Goal: Transaction & Acquisition: Purchase product/service

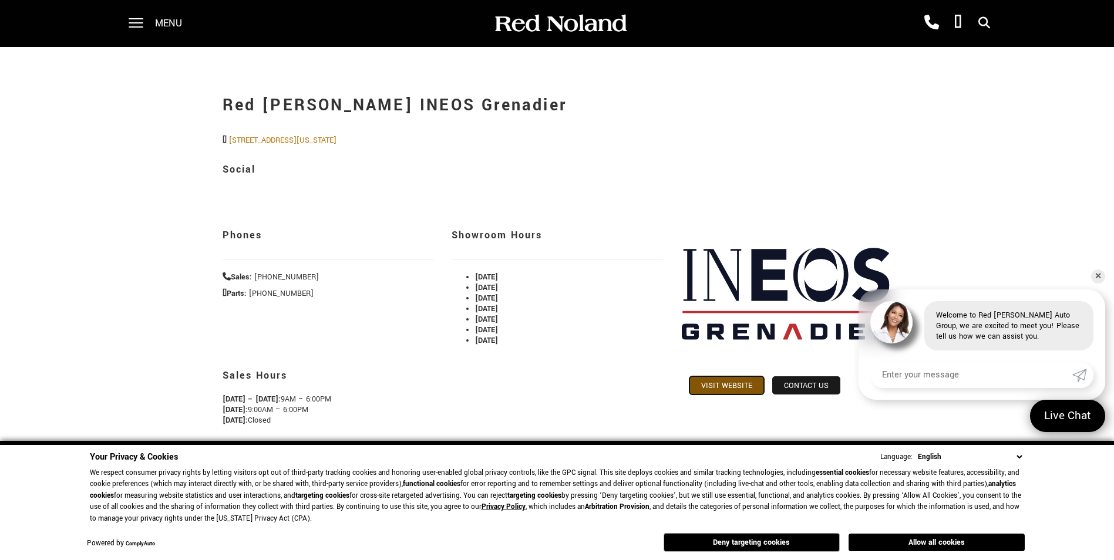
click at [715, 384] on link "Visit Website" at bounding box center [727, 386] width 75 height 18
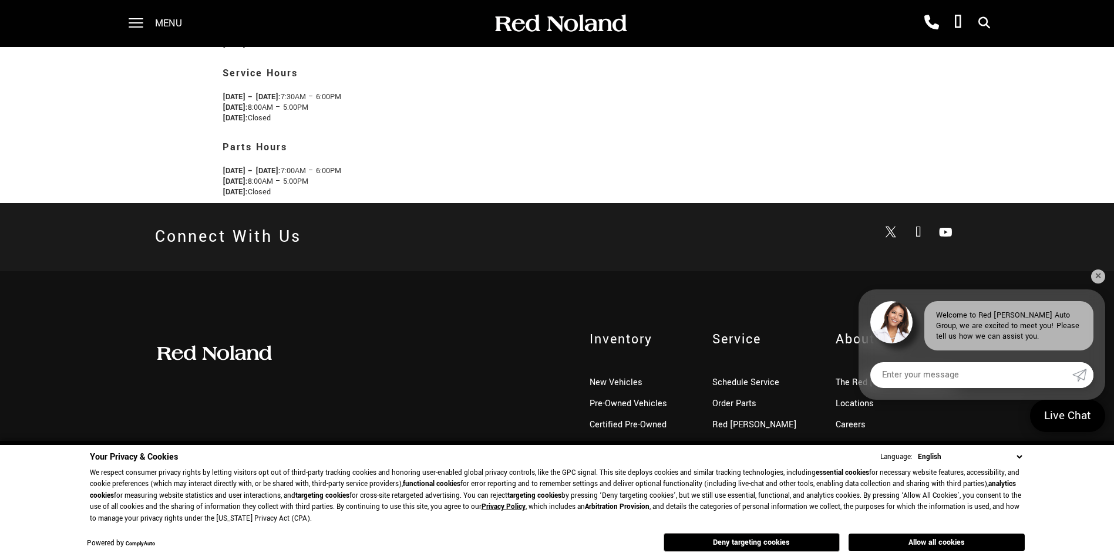
scroll to position [378, 0]
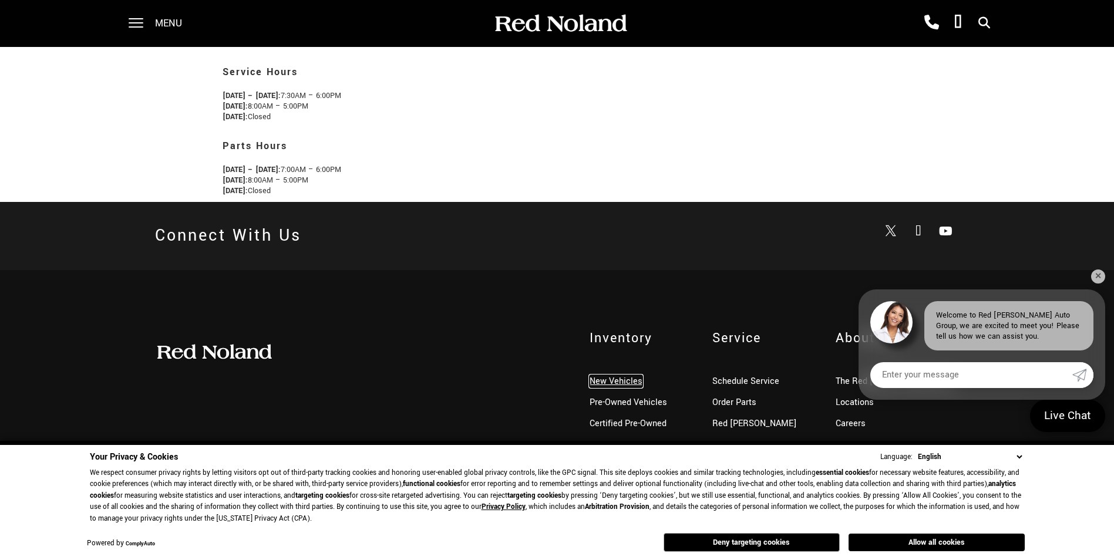
click at [624, 380] on link "New Vehicles" at bounding box center [616, 381] width 53 height 12
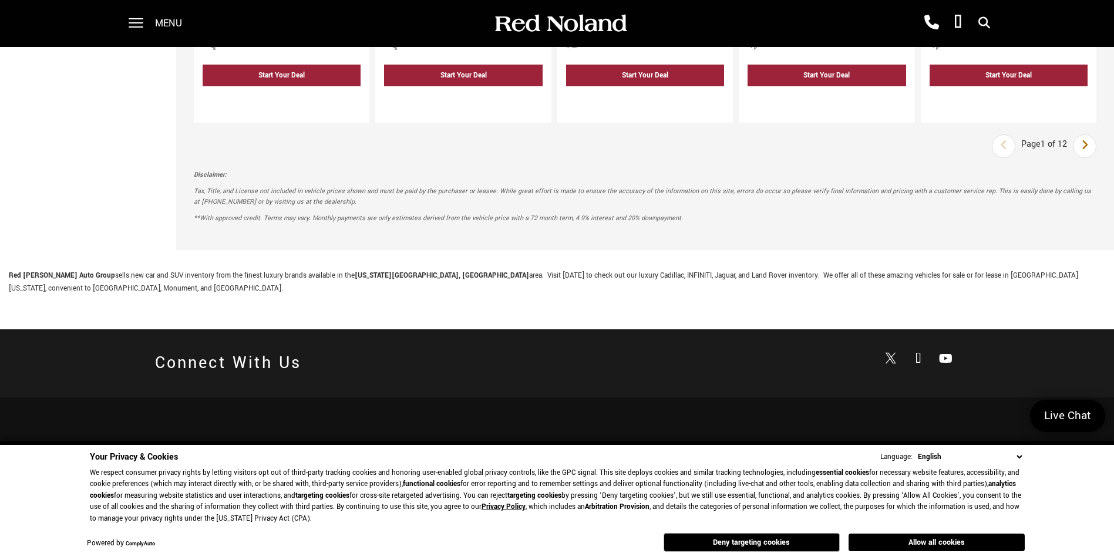
scroll to position [2010, 0]
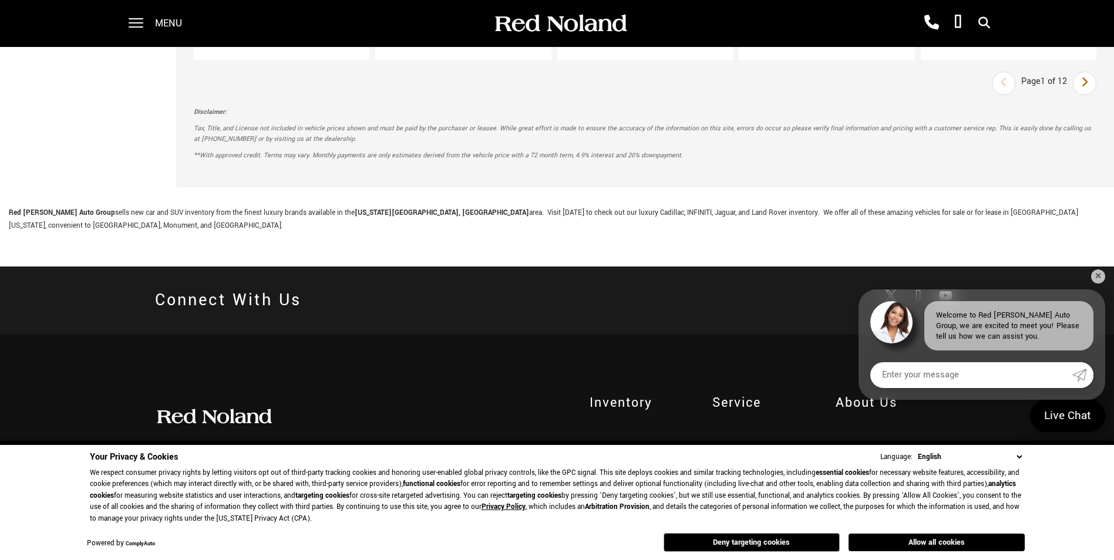
click at [620, 461] on link "Pre-Owned Vehicles" at bounding box center [629, 467] width 78 height 12
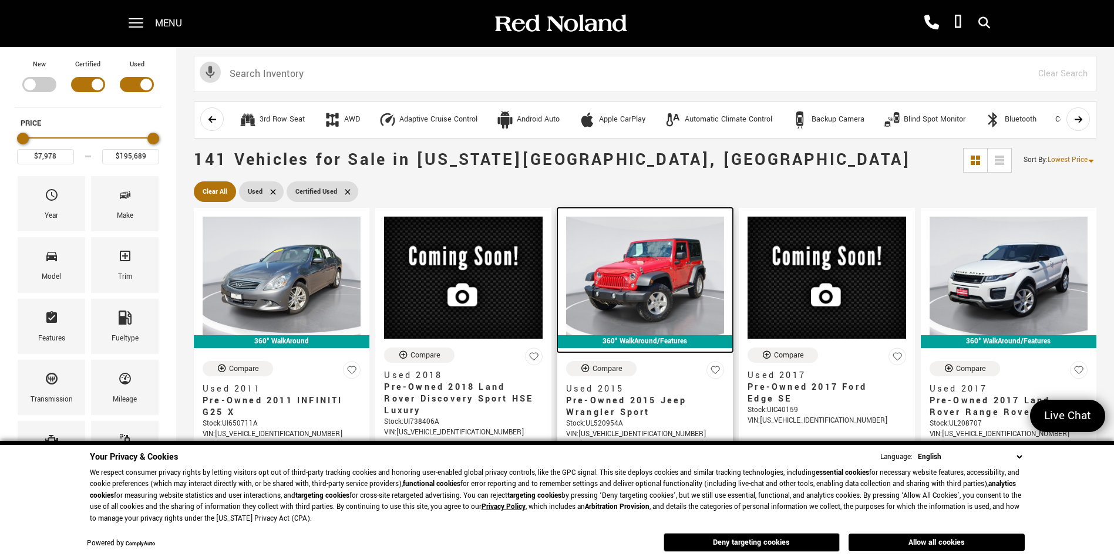
click at [613, 302] on img at bounding box center [645, 276] width 158 height 119
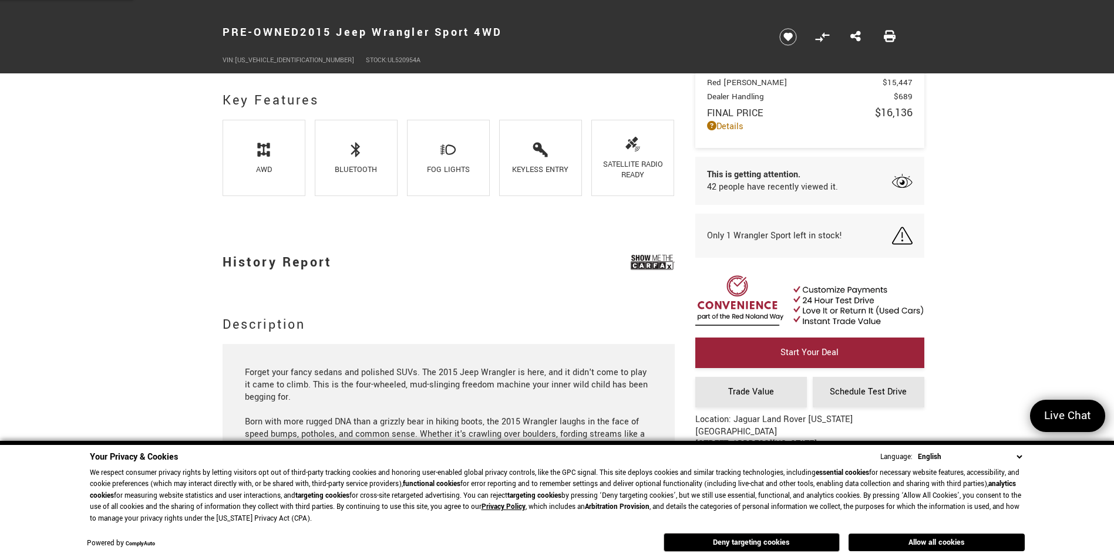
scroll to position [764, 0]
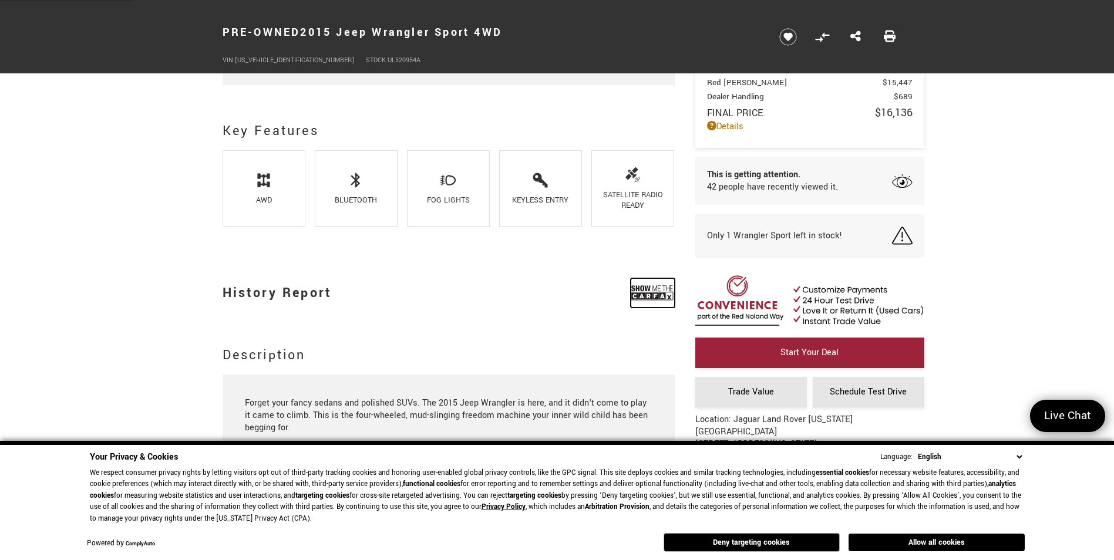
click at [653, 291] on img at bounding box center [653, 292] width 44 height 29
